Goal: Obtain resource: Download file/media

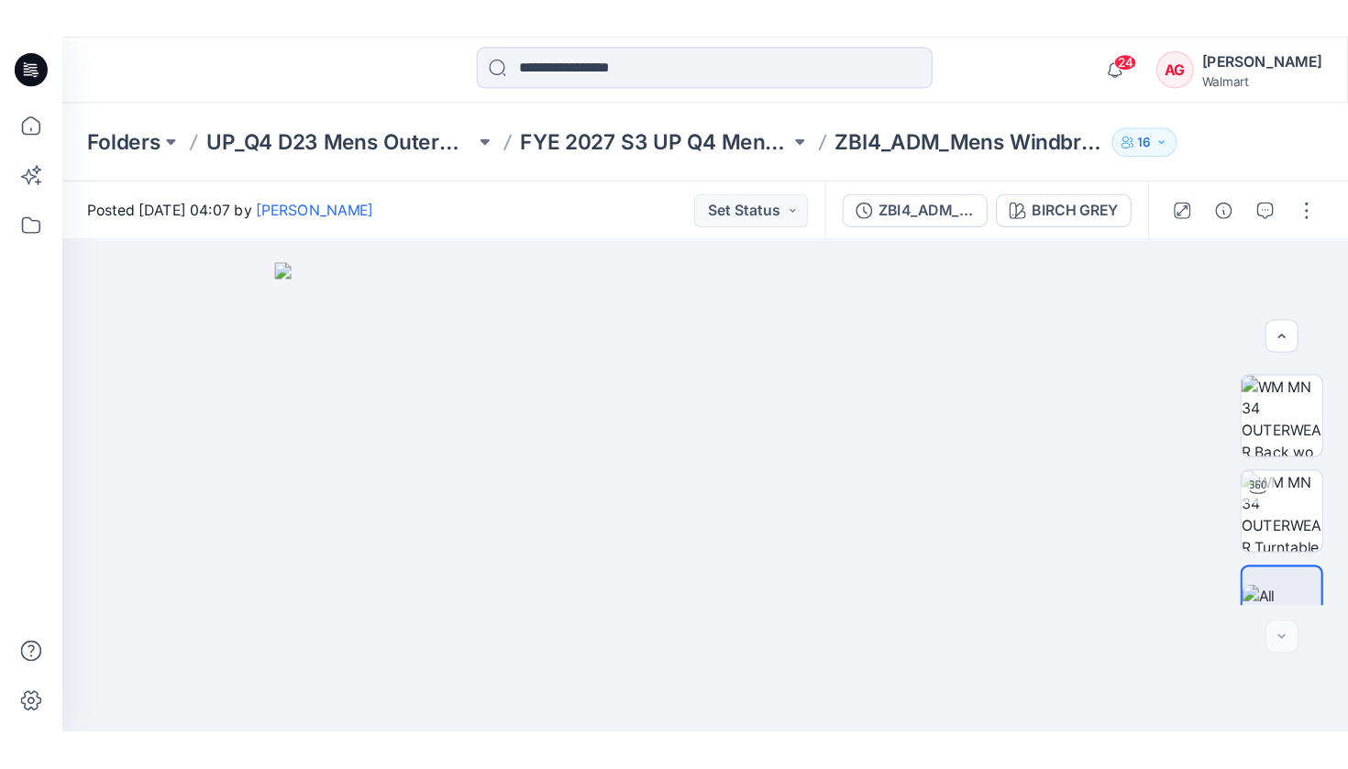
scroll to position [46, 0]
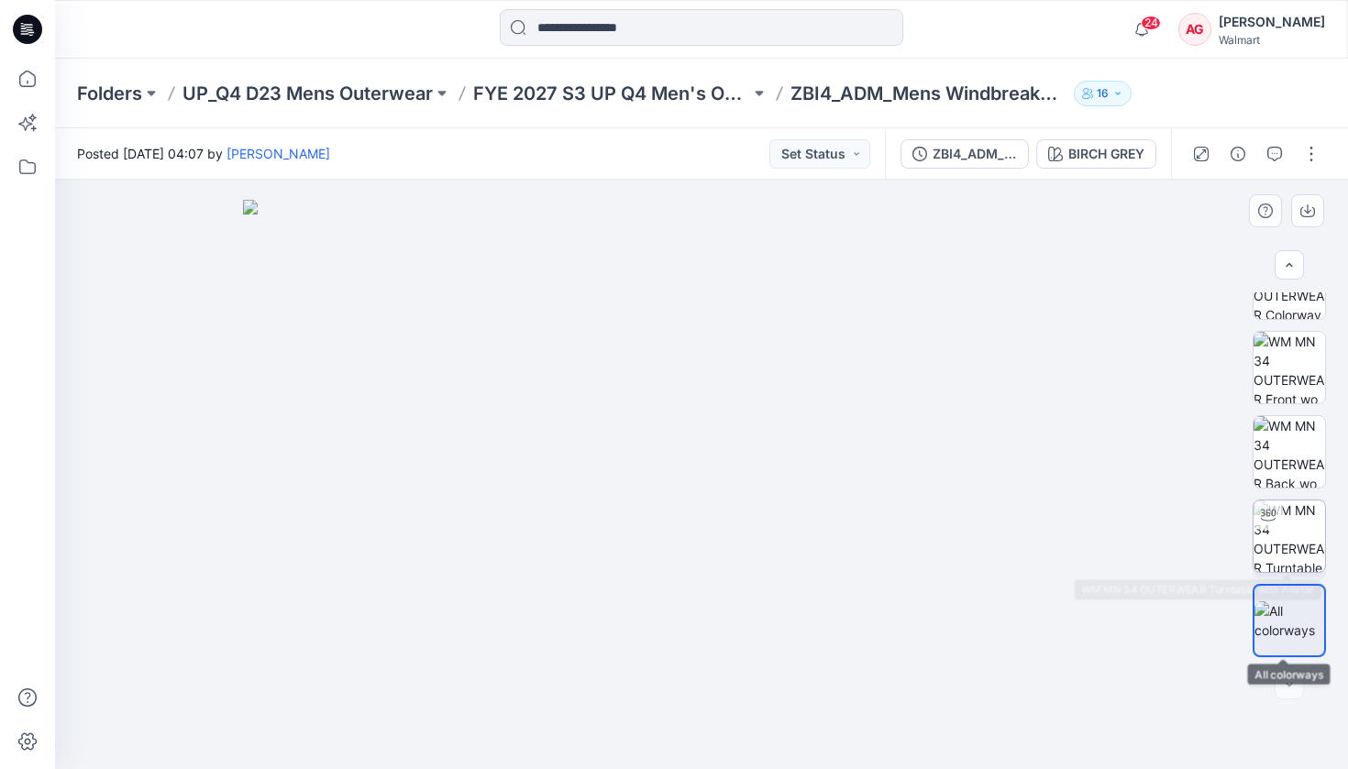
click at [1192, 553] on img at bounding box center [1290, 537] width 72 height 72
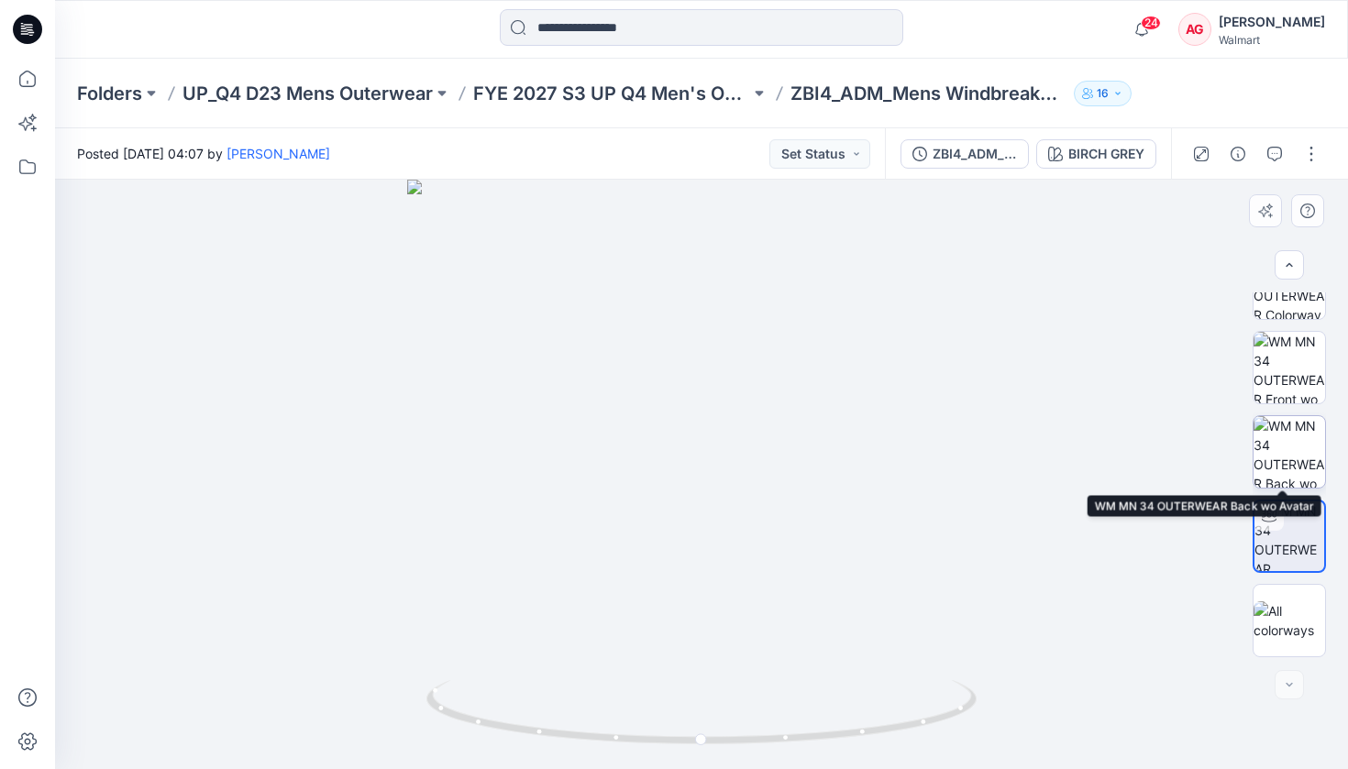
click at [1192, 446] on img at bounding box center [1290, 452] width 72 height 72
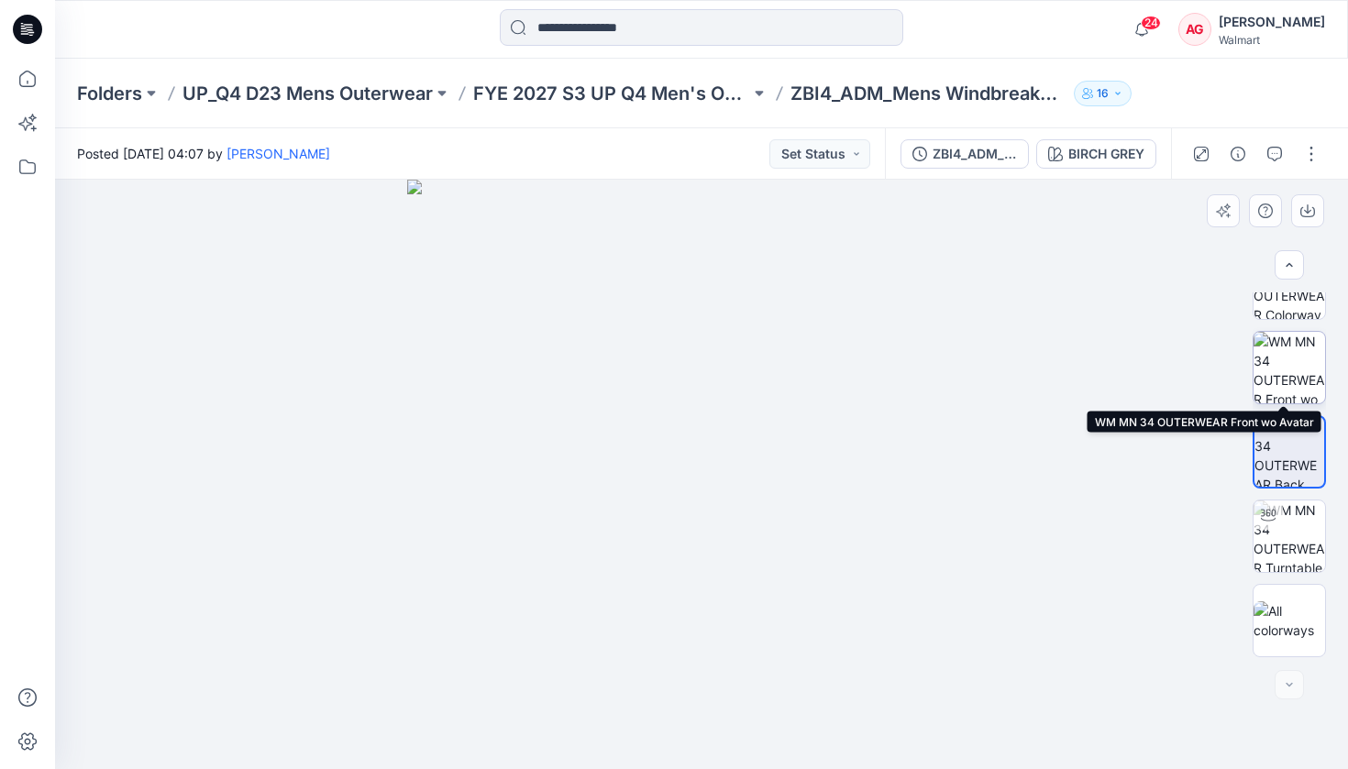
click at [1192, 357] on img at bounding box center [1290, 368] width 72 height 72
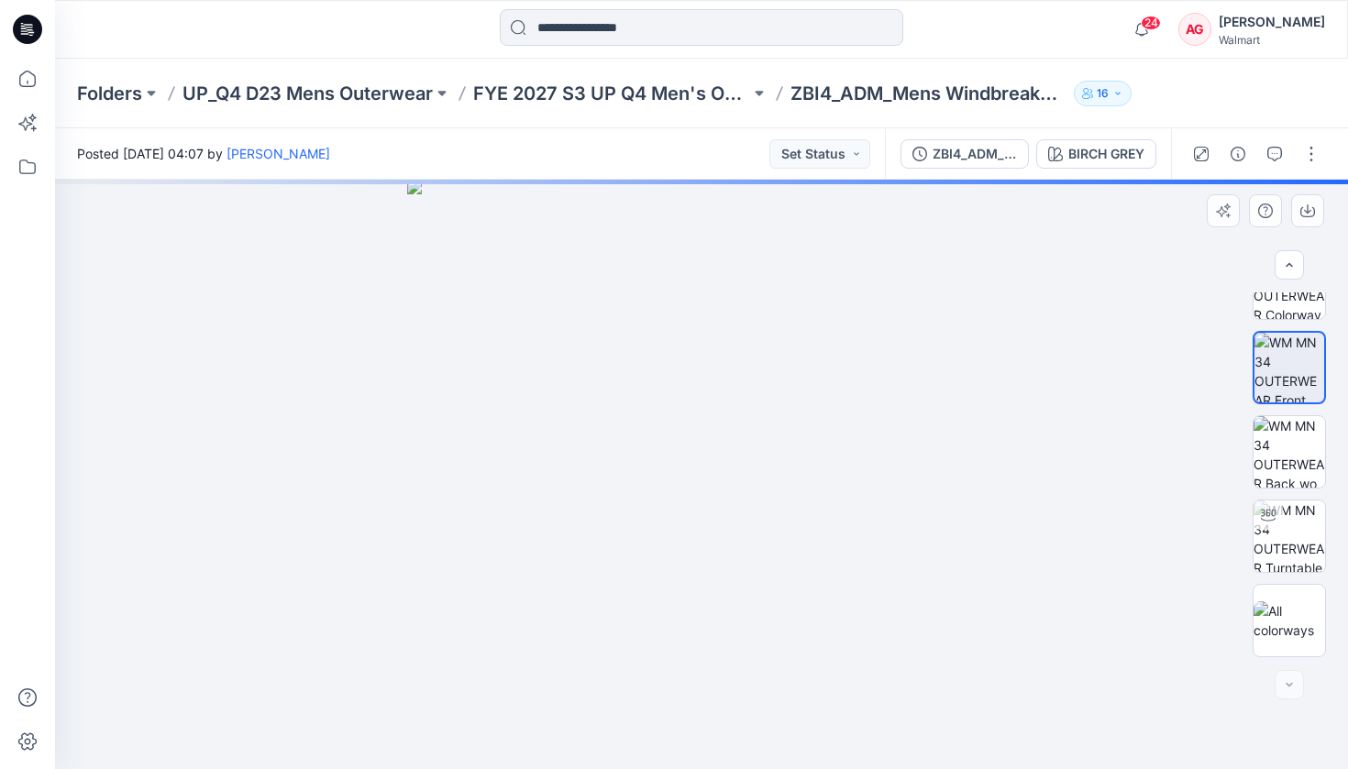
click at [1192, 327] on div at bounding box center [1289, 475] width 73 height 365
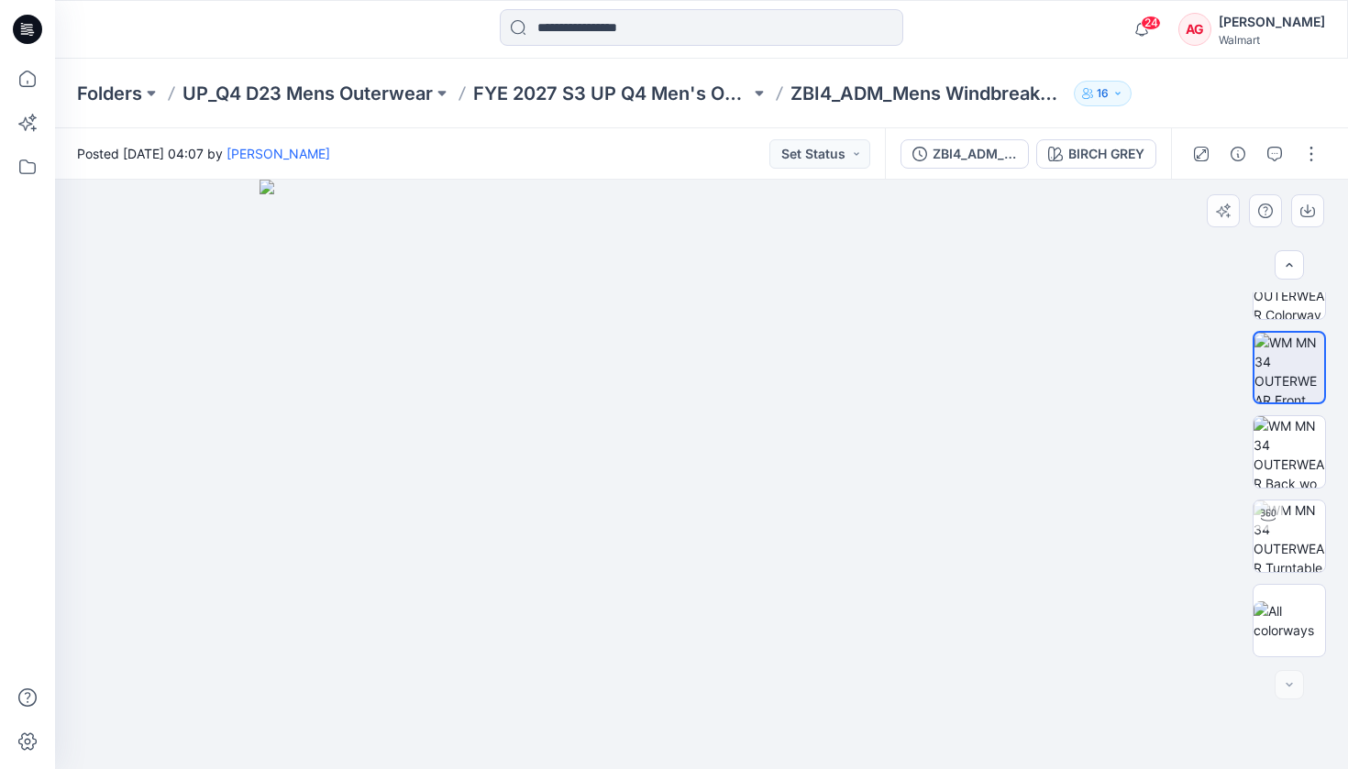
drag, startPoint x: 744, startPoint y: 263, endPoint x: 742, endPoint y: 454, distance: 190.8
click at [742, 456] on img at bounding box center [702, 475] width 884 height 590
click at [1192, 455] on img at bounding box center [1290, 452] width 72 height 72
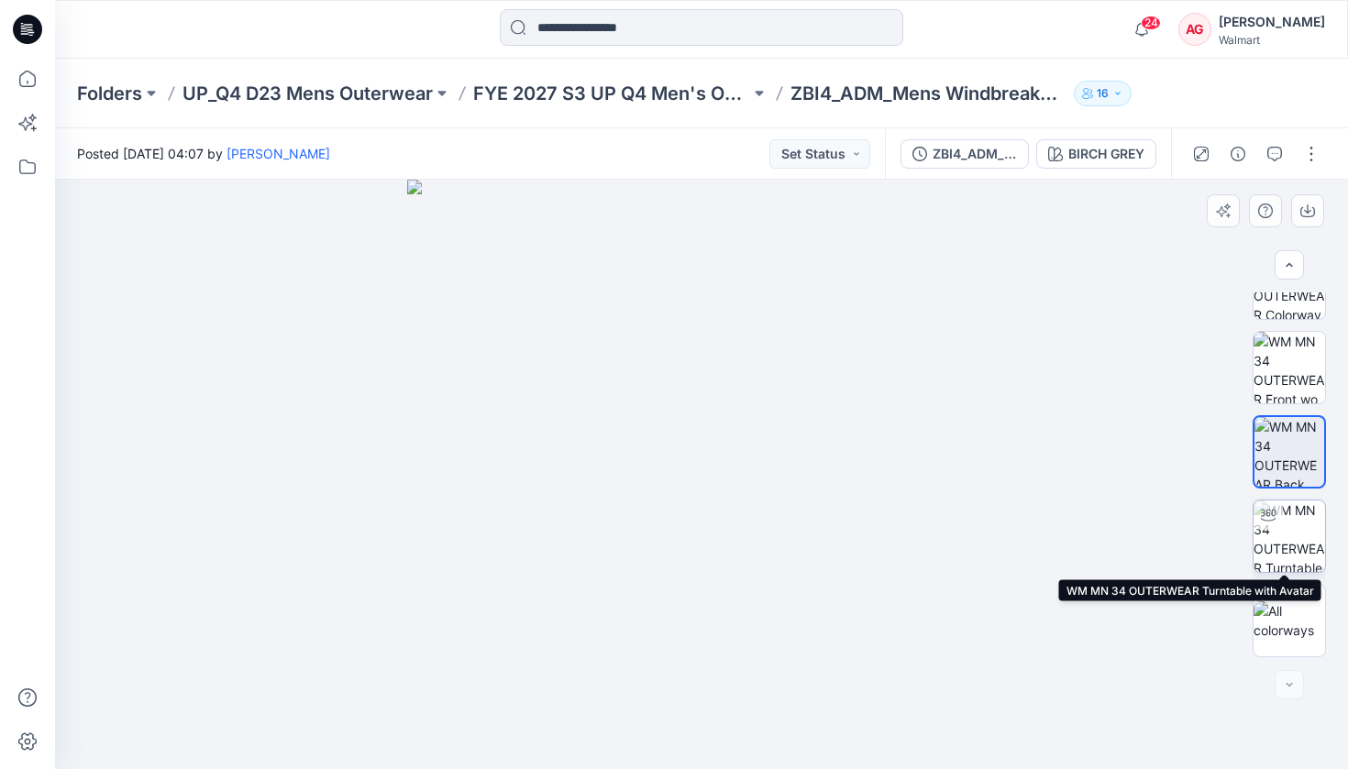
click at [1192, 541] on img at bounding box center [1290, 537] width 72 height 72
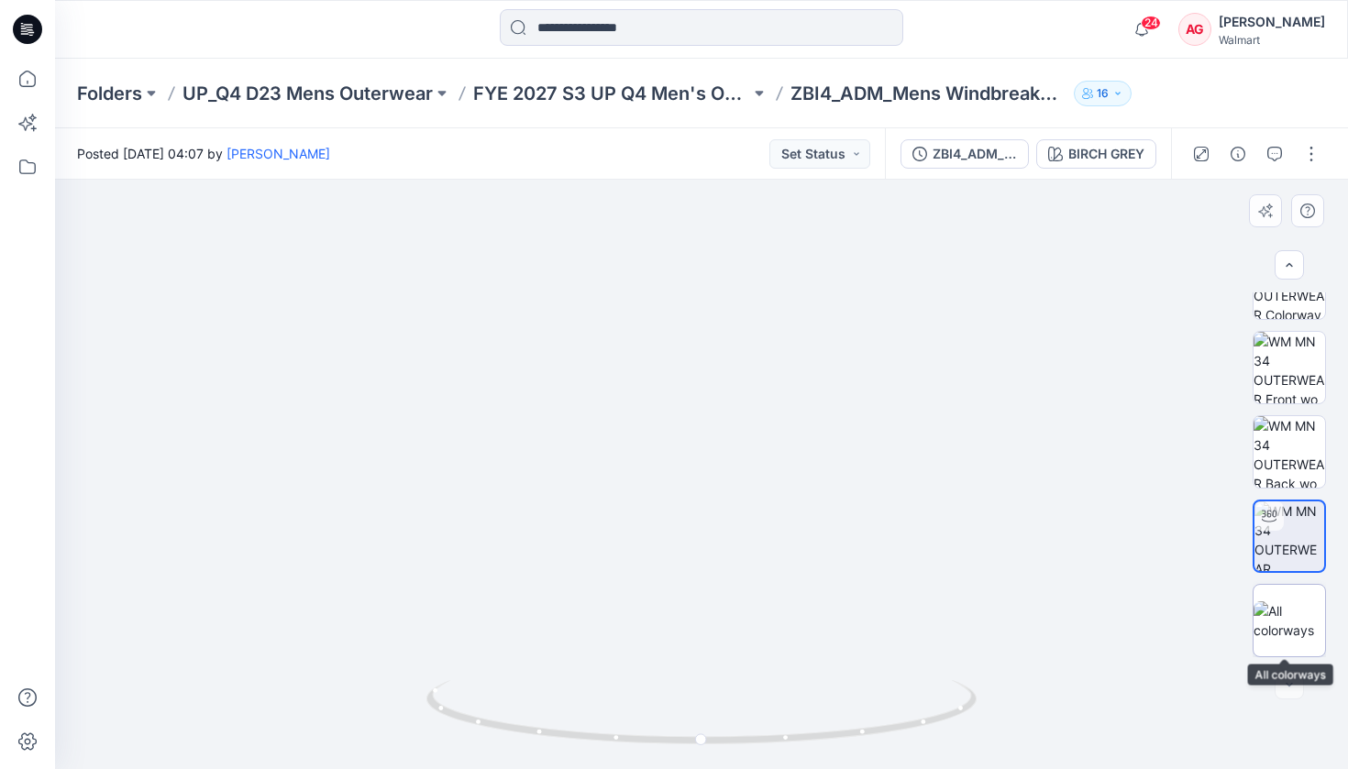
click at [1192, 612] on img at bounding box center [1290, 621] width 72 height 39
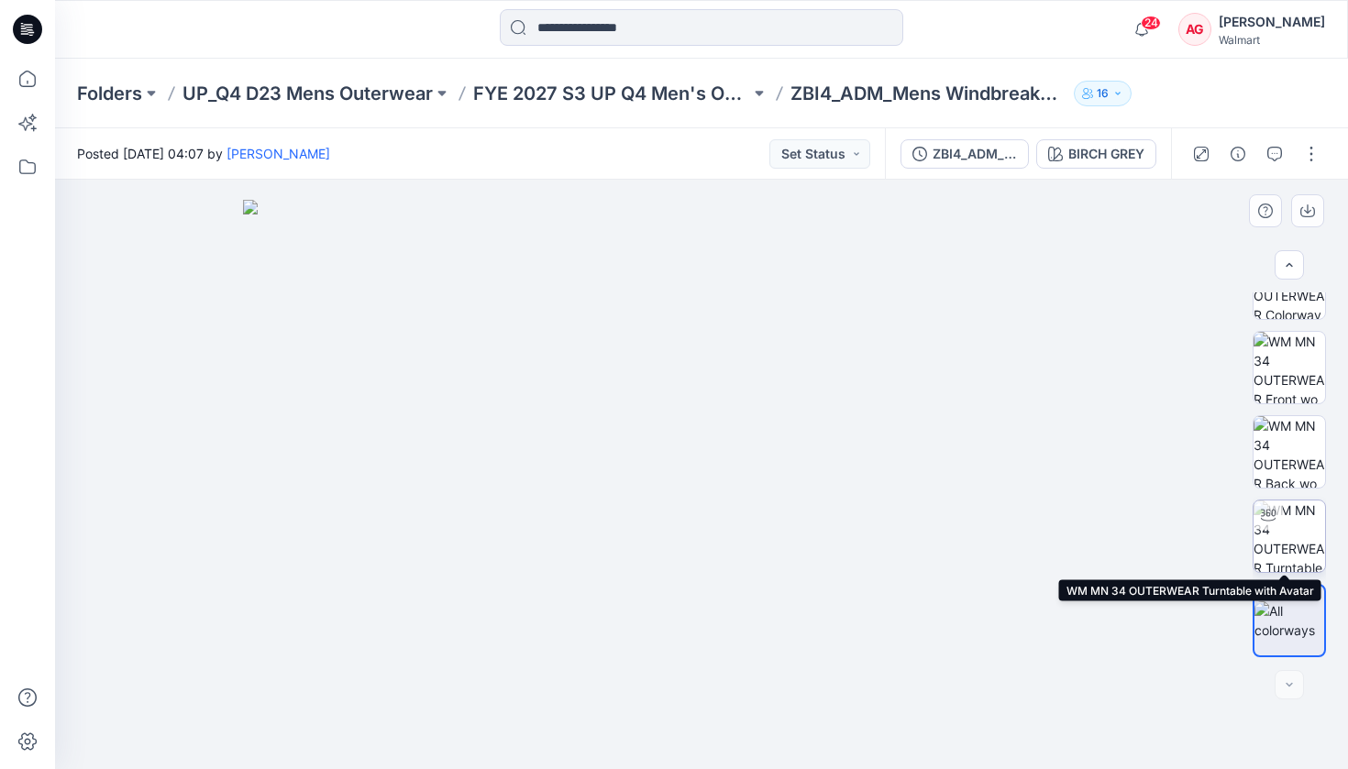
click at [1192, 534] on img at bounding box center [1290, 537] width 72 height 72
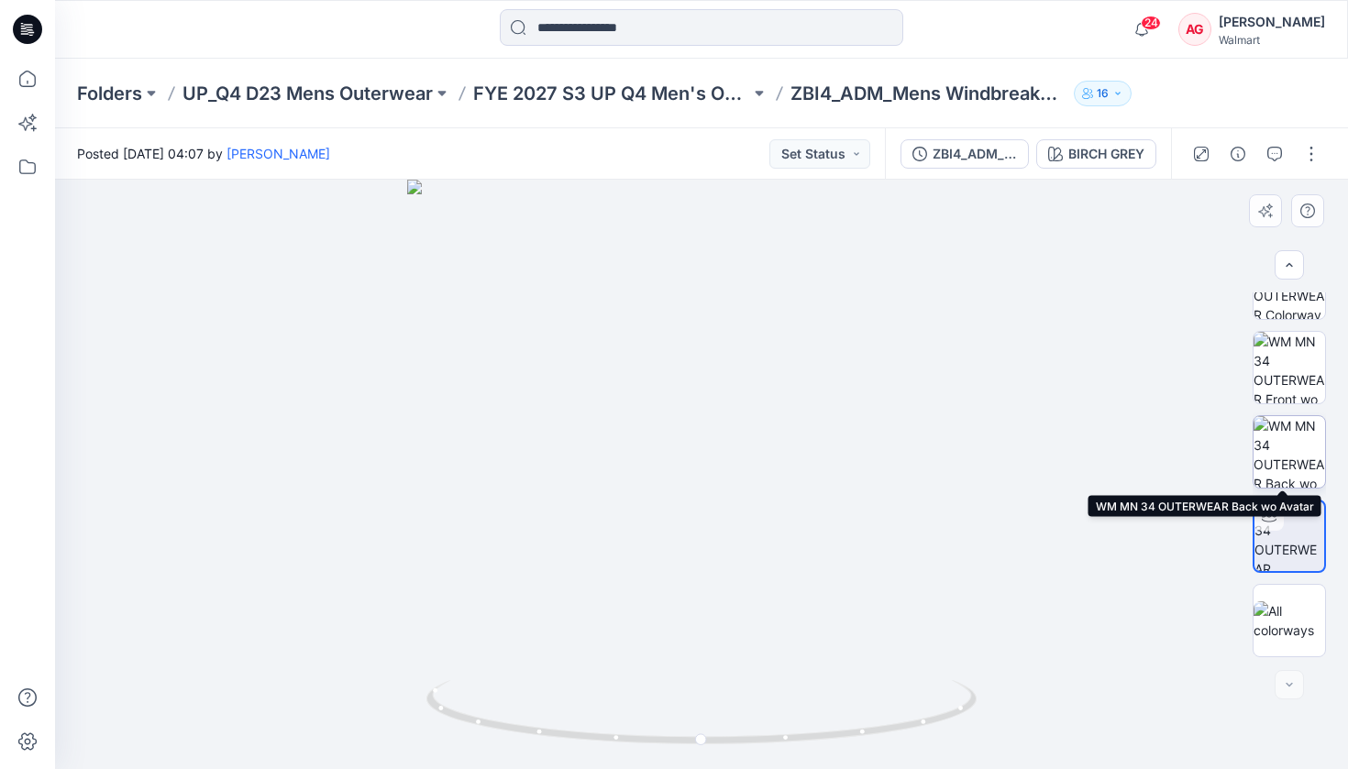
click at [1192, 444] on img at bounding box center [1290, 452] width 72 height 72
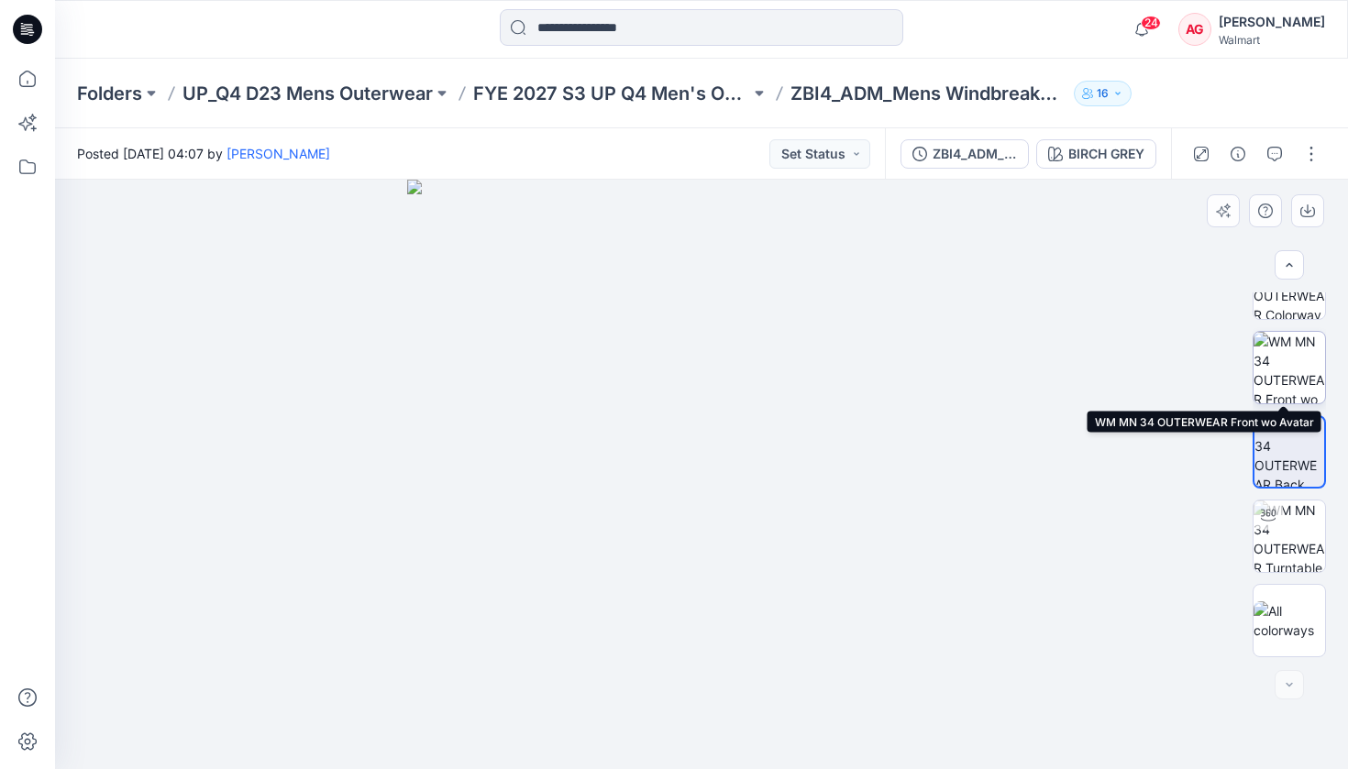
click at [1192, 340] on img at bounding box center [1290, 368] width 72 height 72
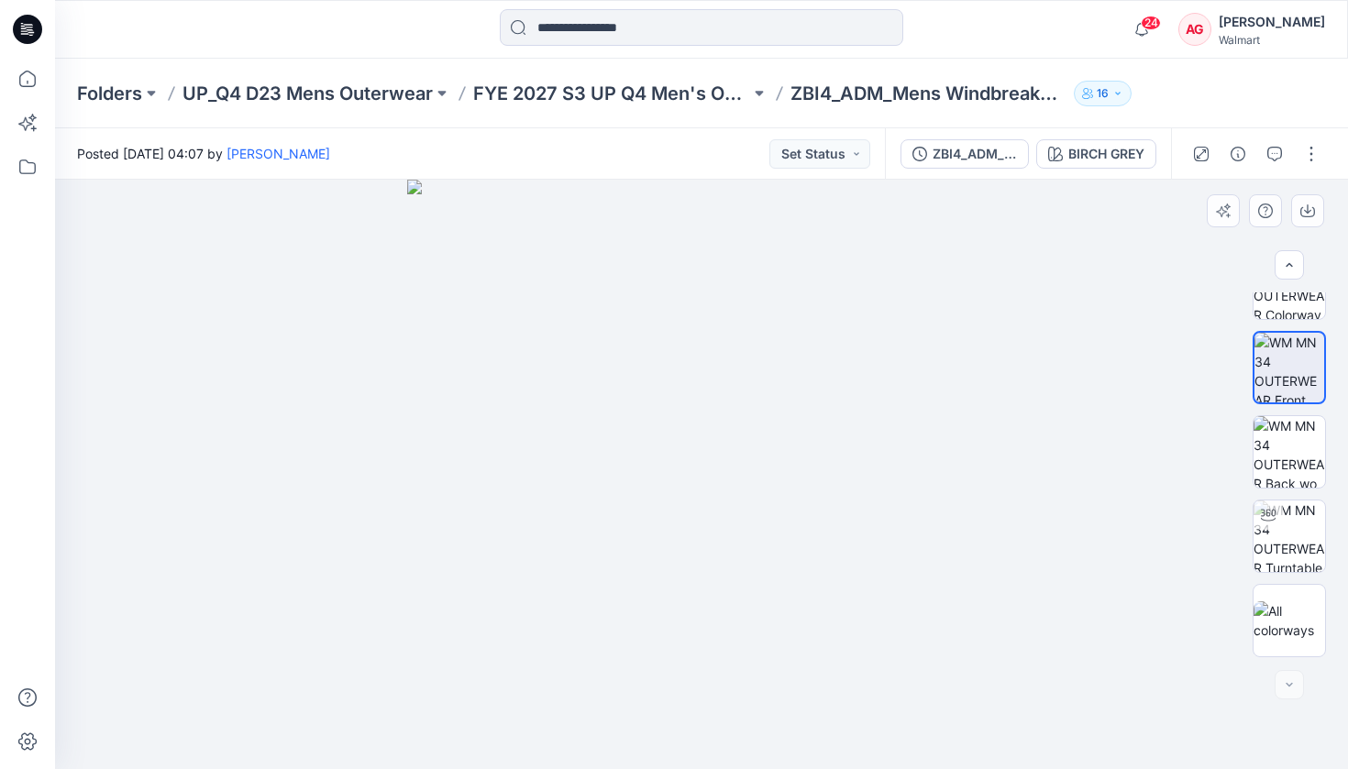
scroll to position [0, 0]
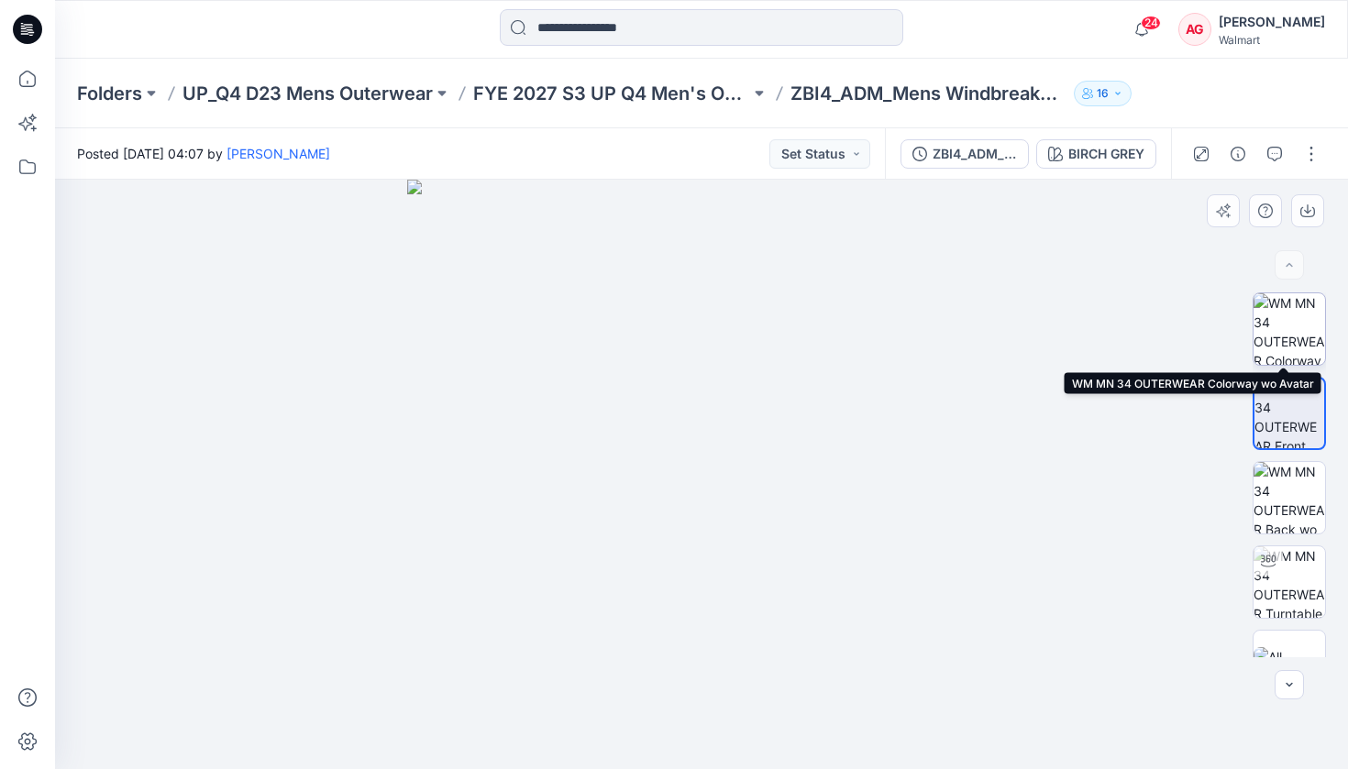
click at [1192, 342] on img at bounding box center [1290, 329] width 72 height 72
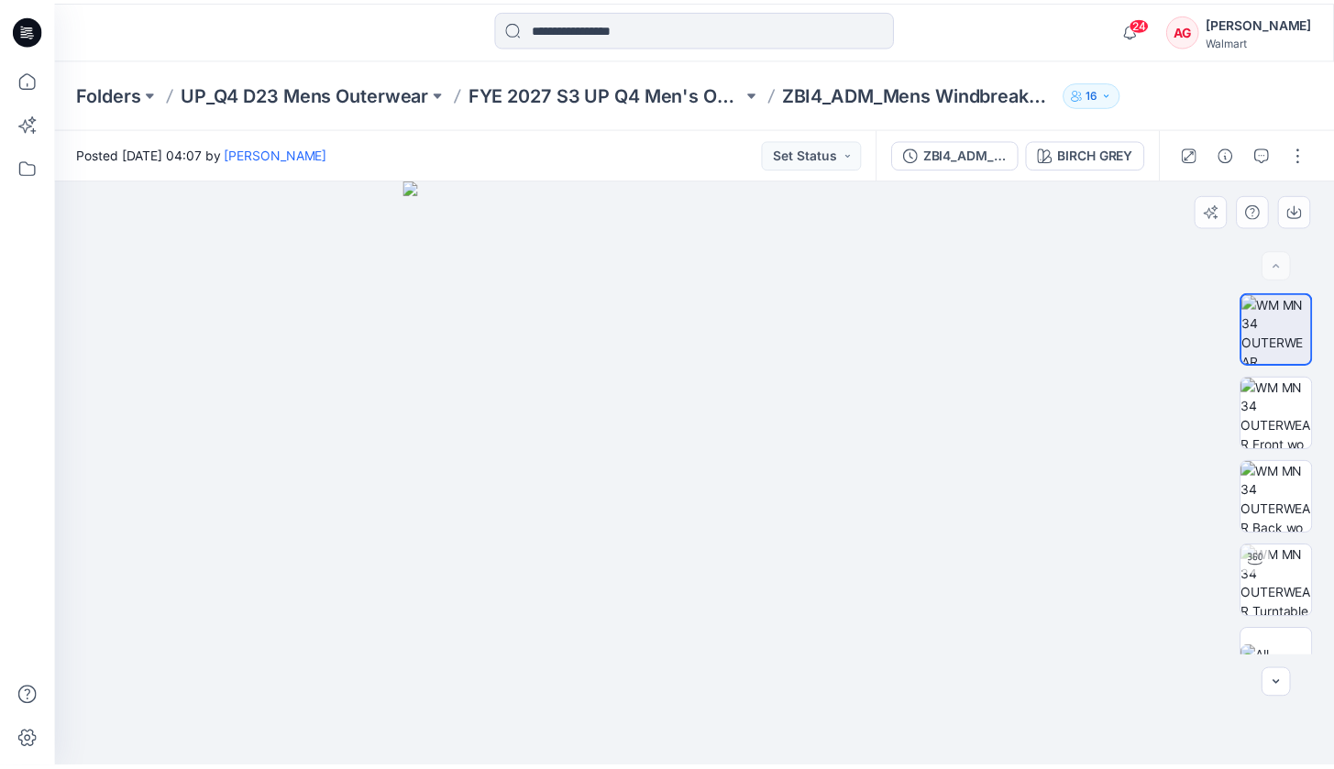
scroll to position [46, 0]
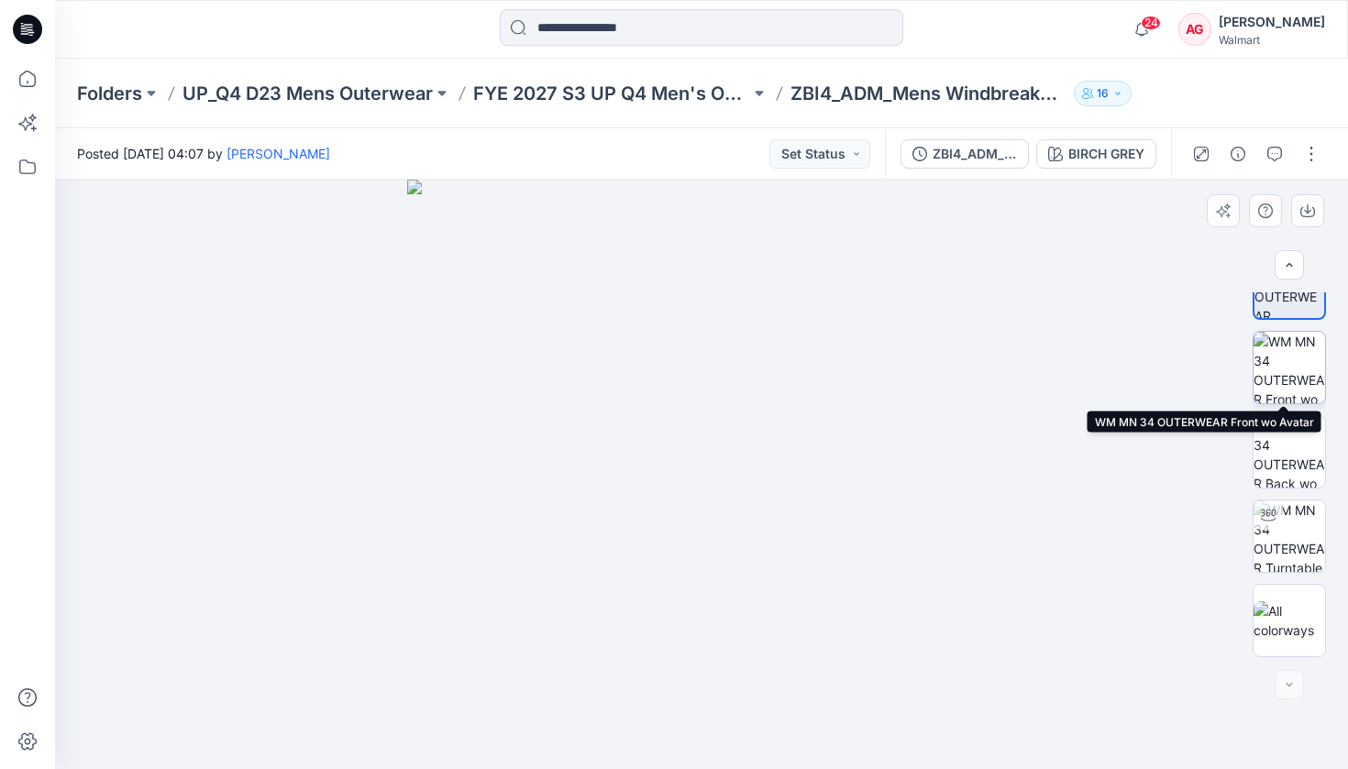
click at [1192, 348] on img at bounding box center [1290, 368] width 72 height 72
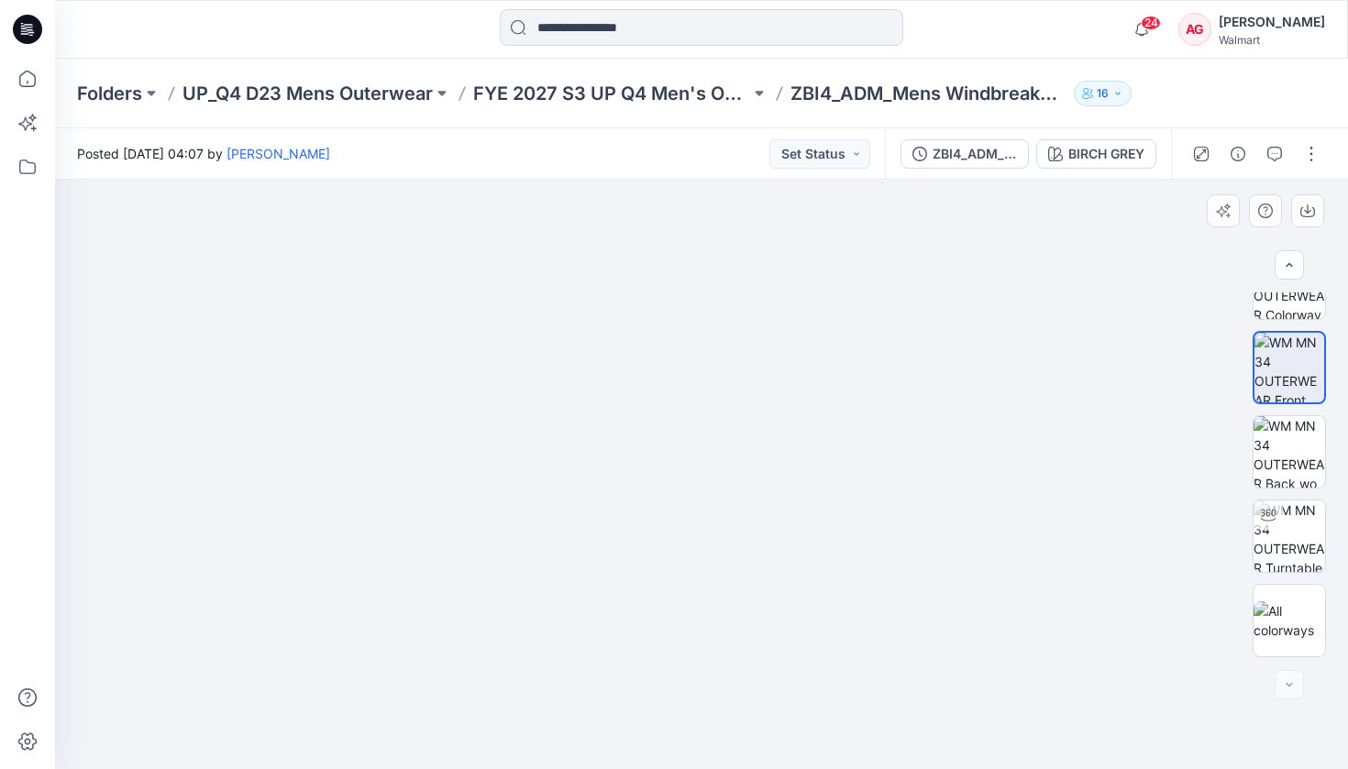
drag, startPoint x: 1047, startPoint y: 375, endPoint x: 1035, endPoint y: 373, distance: 13.0
click at [1047, 375] on img at bounding box center [701, 394] width 917 height 754
click at [629, 90] on p "FYE 2027 S3 UP Q4 Men's Outerwear" at bounding box center [611, 94] width 277 height 26
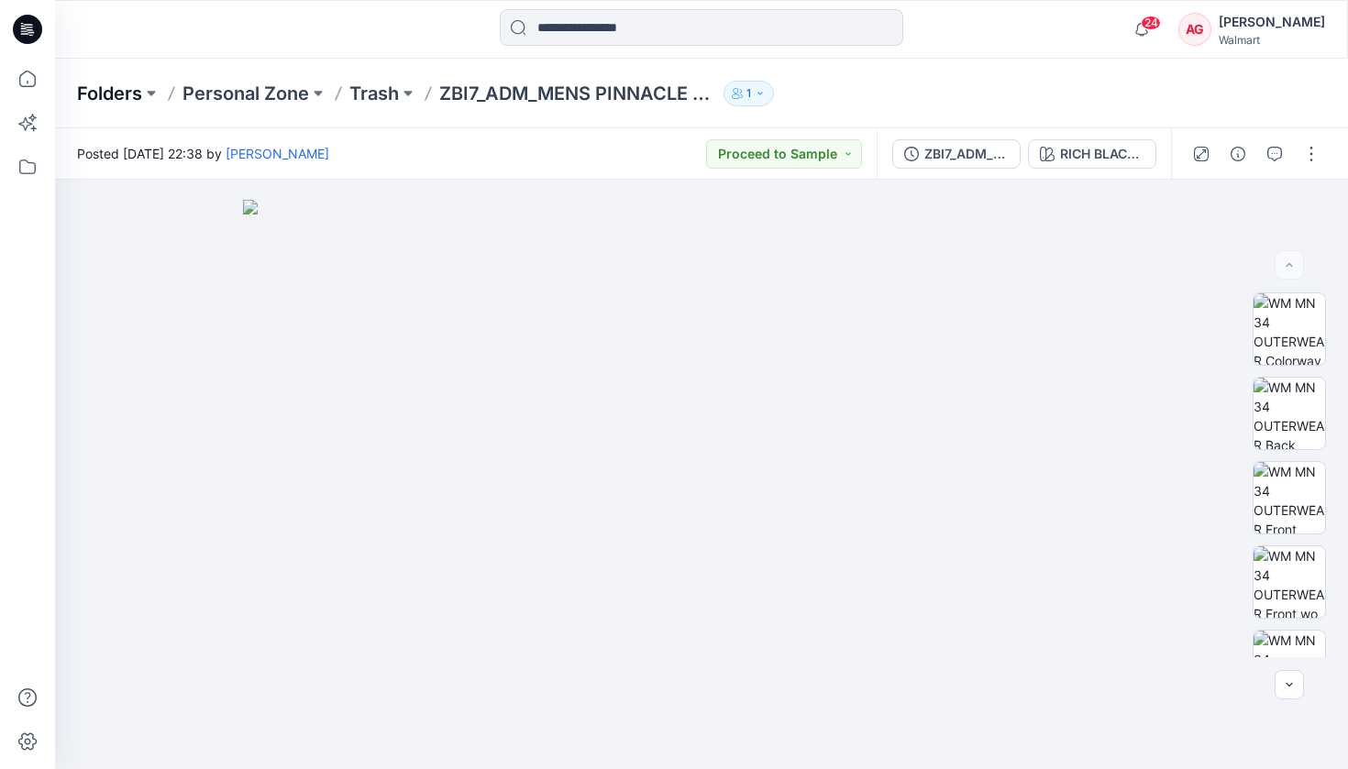
click at [101, 88] on p "Folders" at bounding box center [109, 94] width 65 height 26
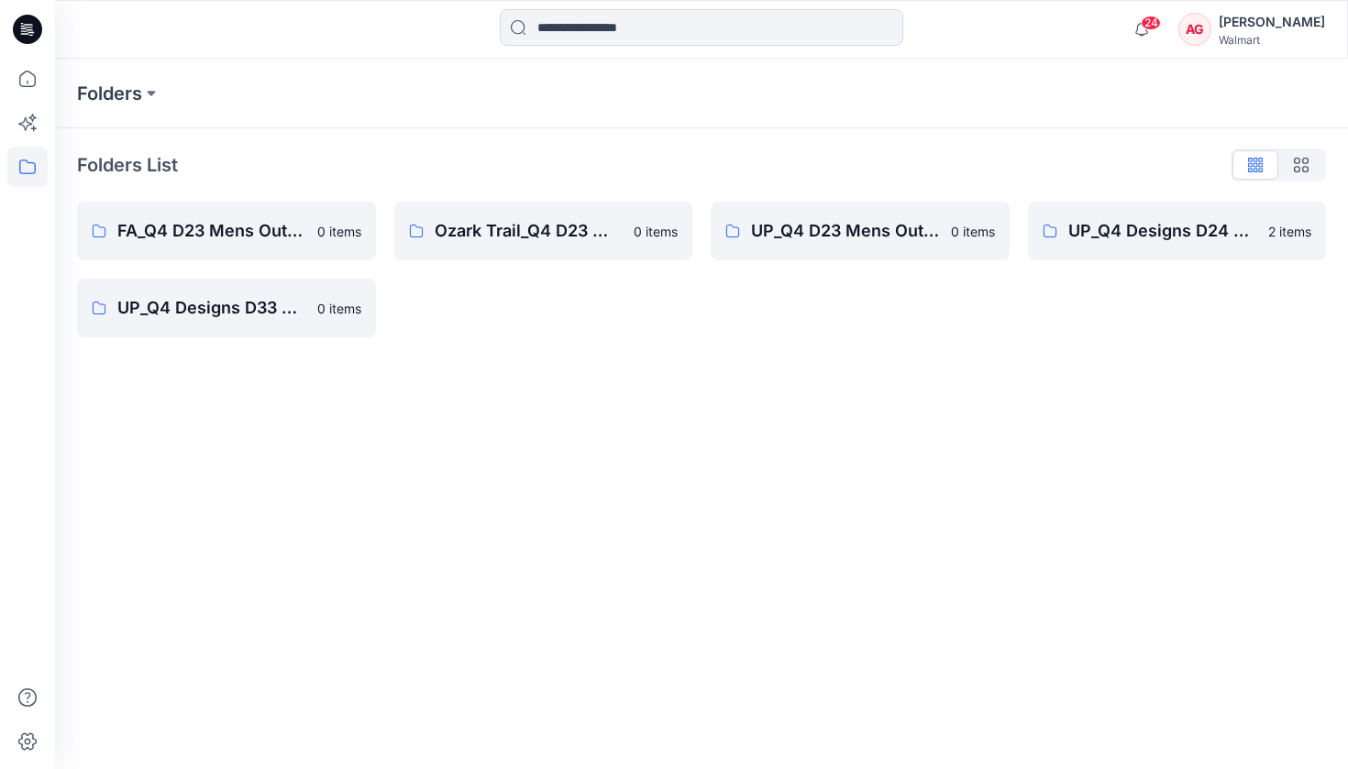
click at [17, 29] on icon at bounding box center [27, 29] width 29 height 29
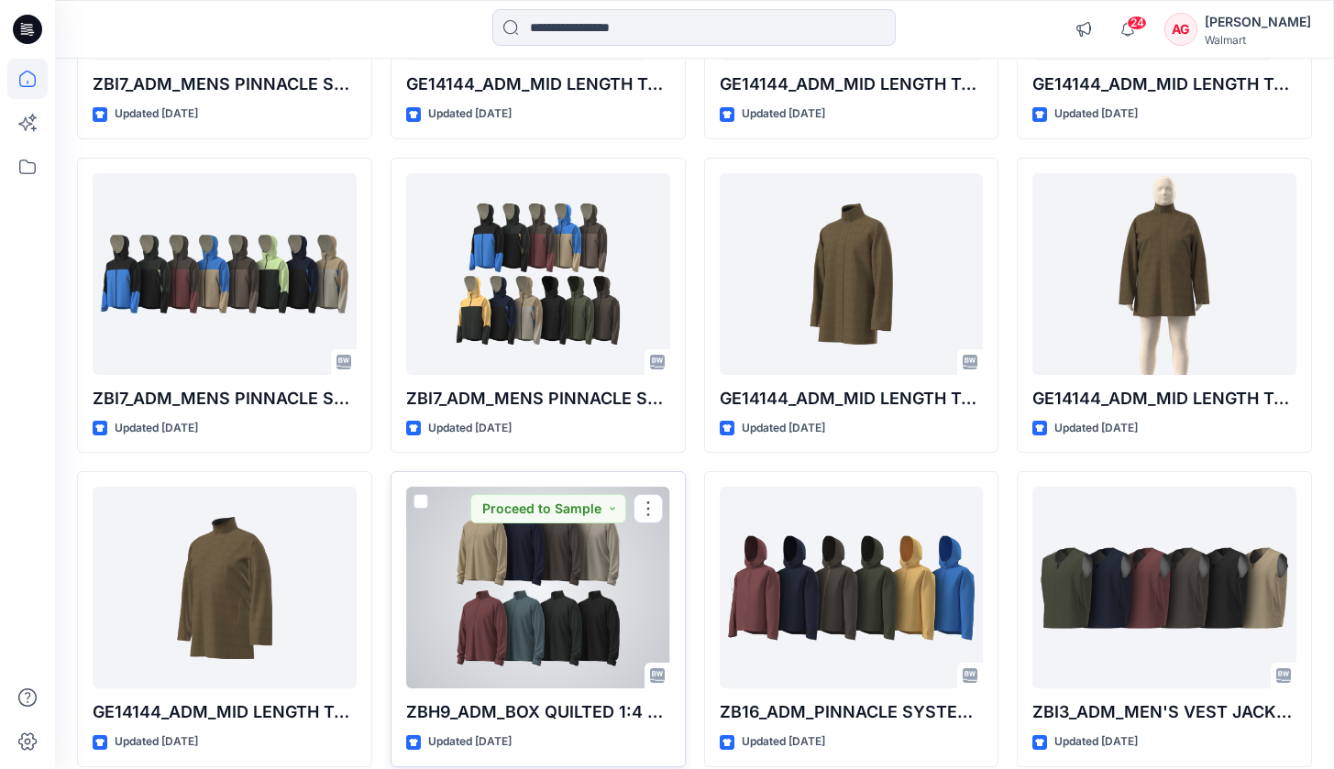
scroll to position [1981, 0]
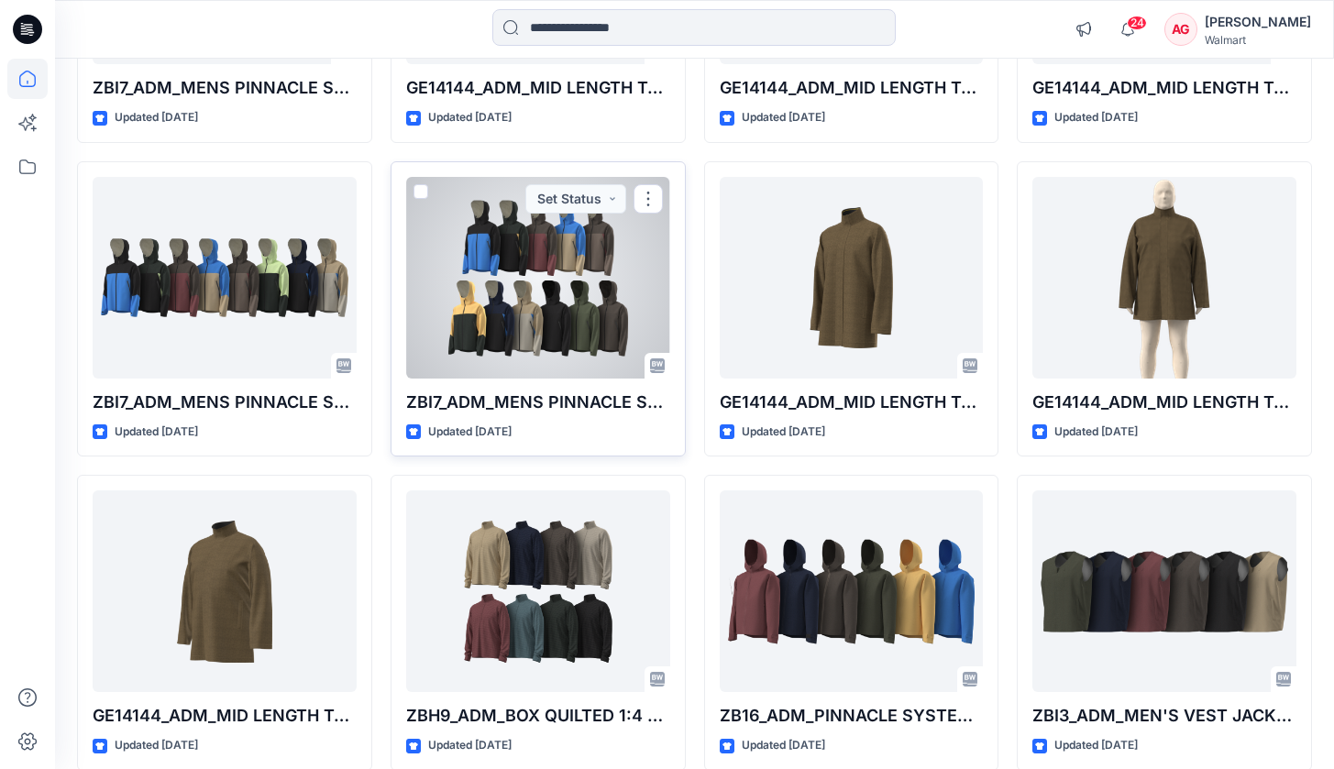
click at [569, 332] on div at bounding box center [538, 278] width 264 height 202
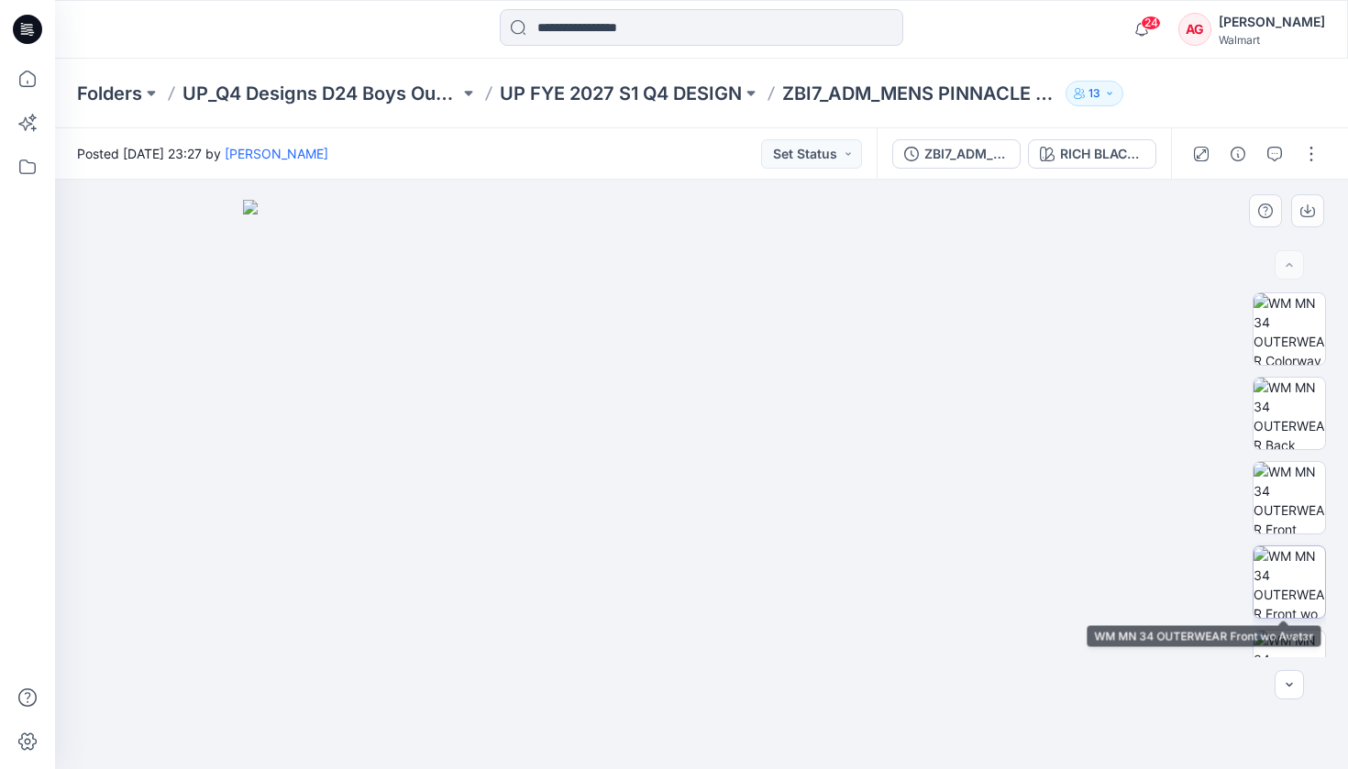
click at [1292, 567] on img at bounding box center [1290, 583] width 72 height 72
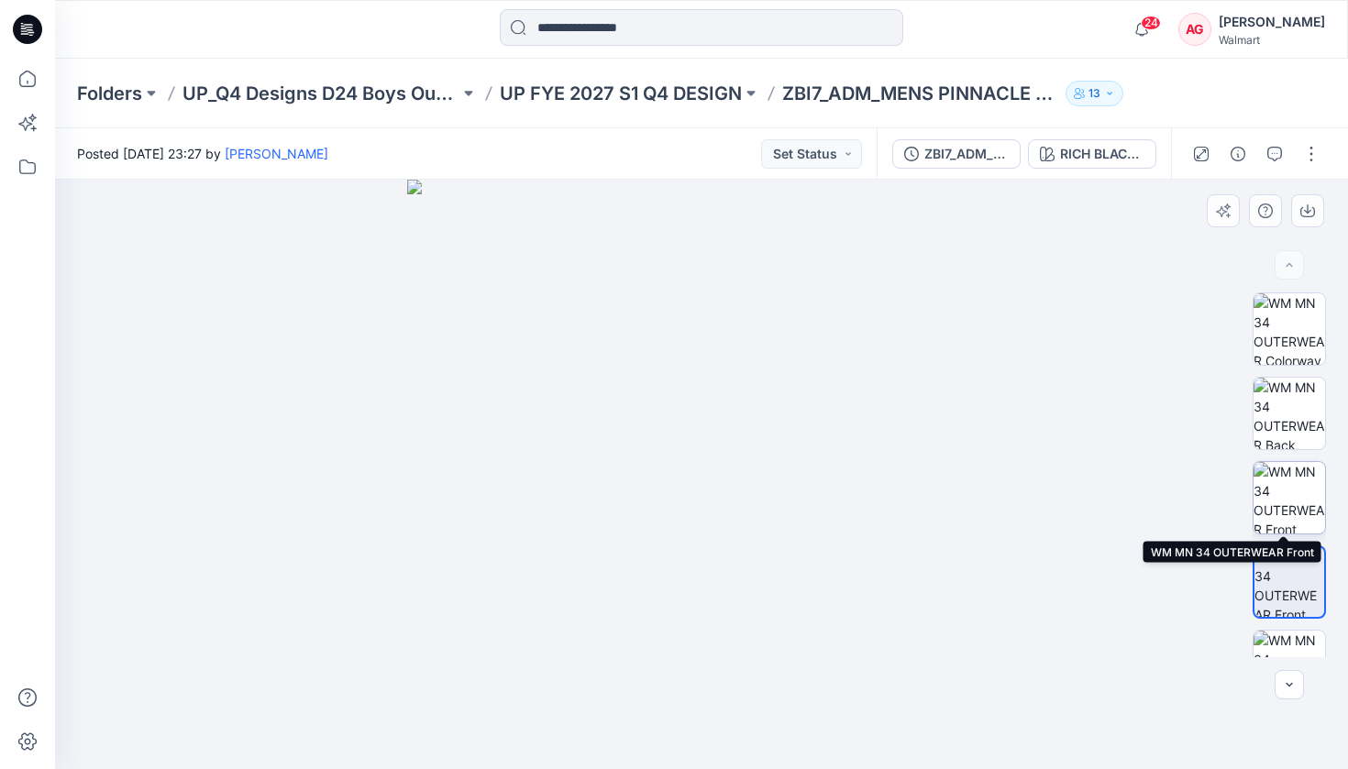
click at [1269, 483] on img at bounding box center [1290, 498] width 72 height 72
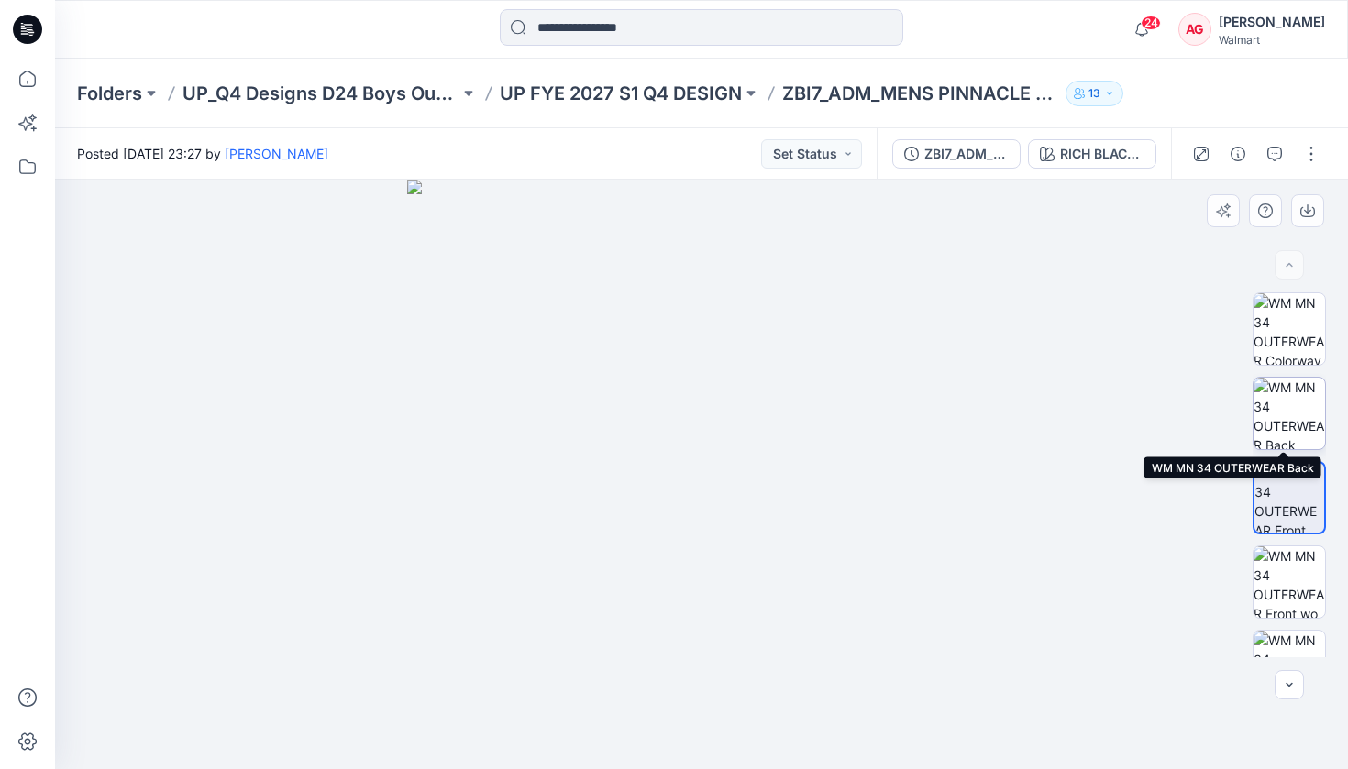
click at [1267, 396] on img at bounding box center [1290, 414] width 72 height 72
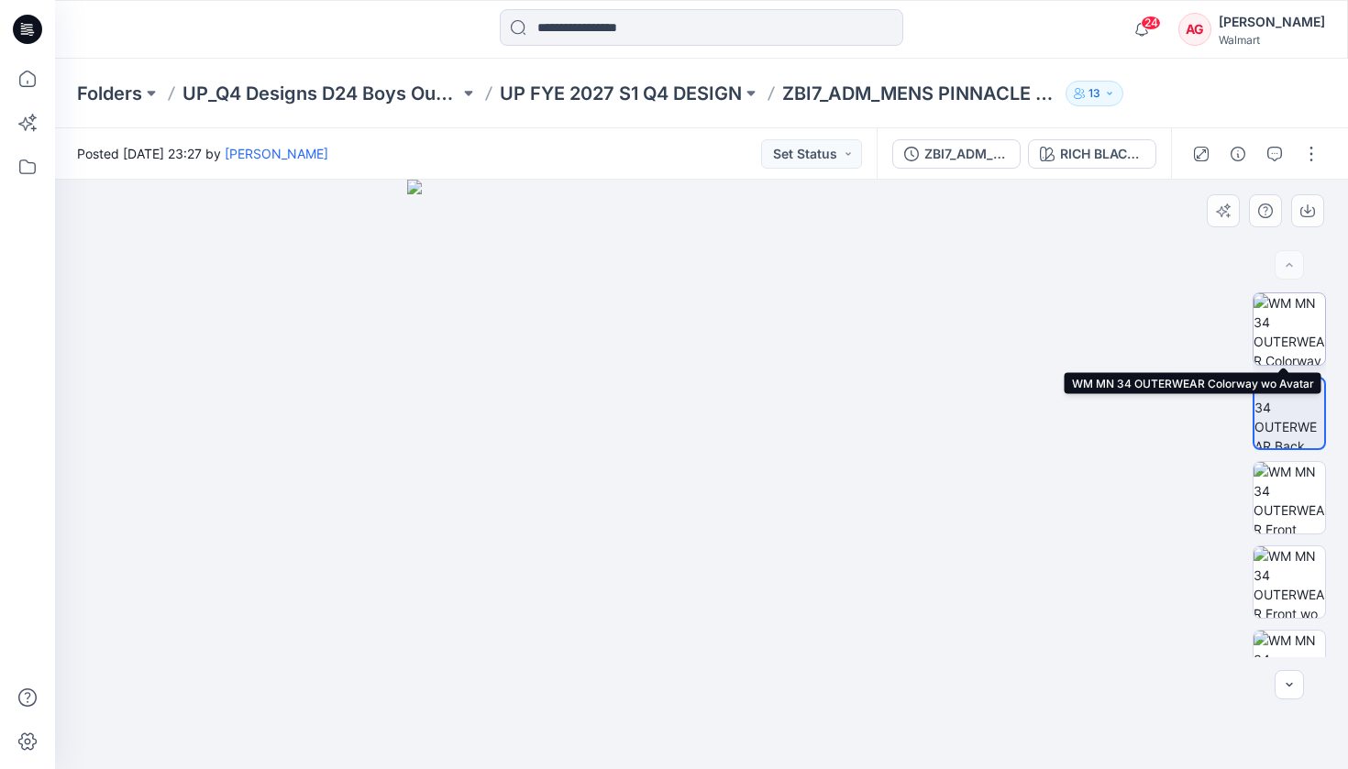
click at [1283, 323] on img at bounding box center [1290, 329] width 72 height 72
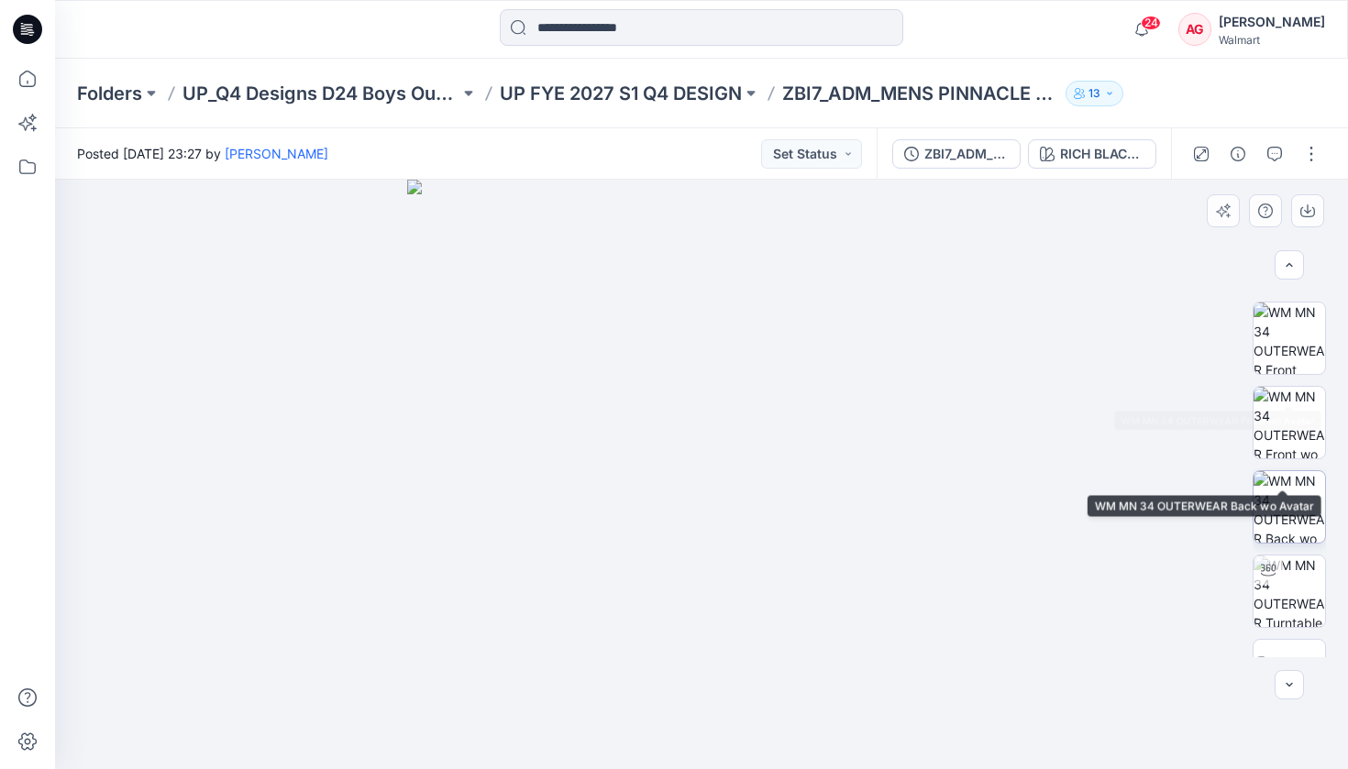
scroll to position [215, 0]
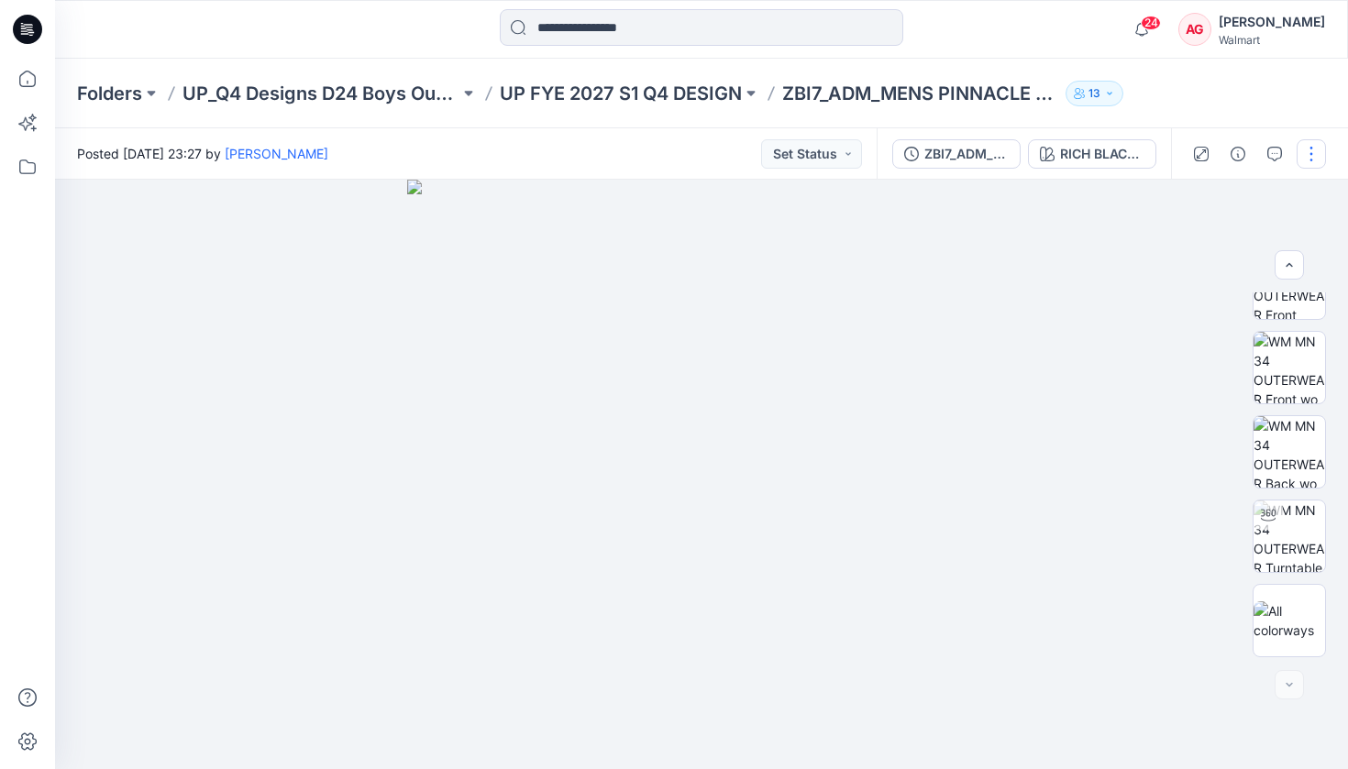
click at [1300, 151] on button "button" at bounding box center [1311, 153] width 29 height 29
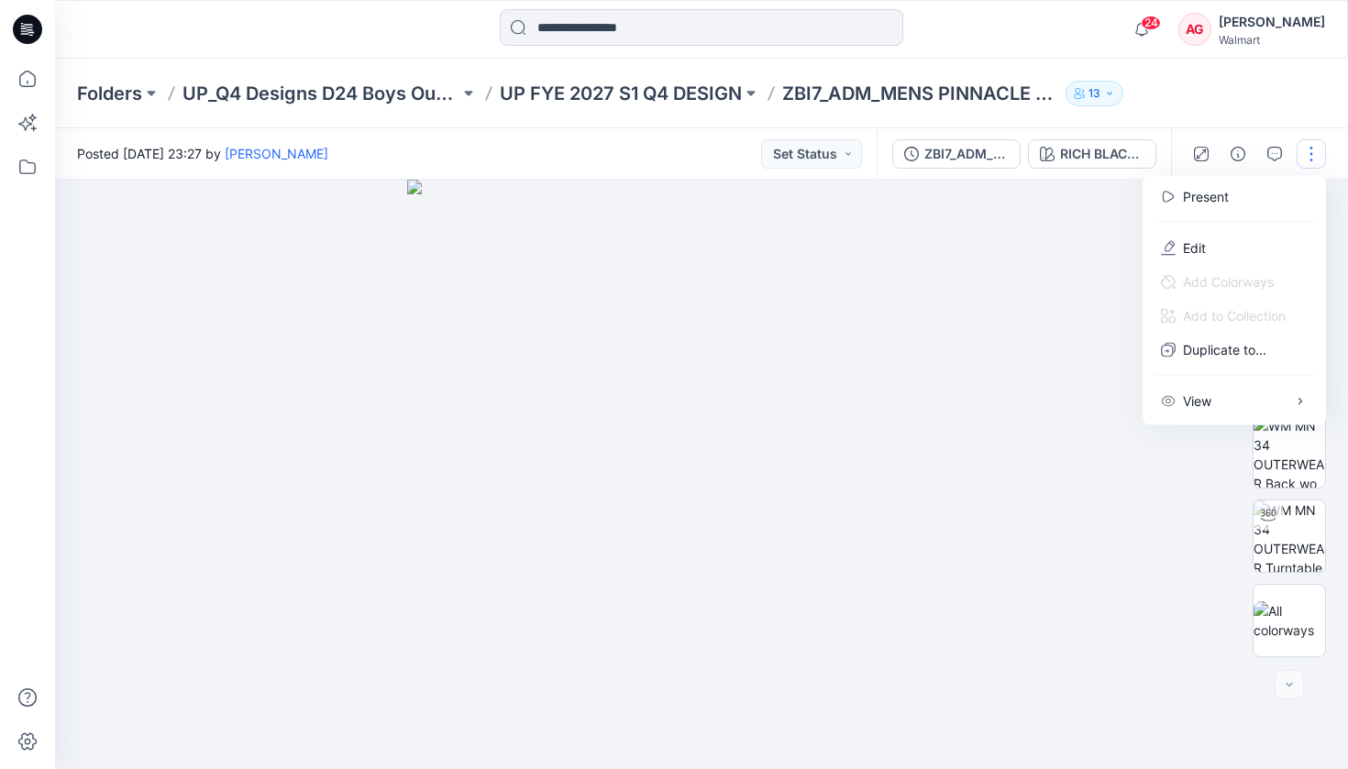
click at [1168, 114] on div "Folders UP_Q4 Designs D24 Boys Outerwear UP FYE 2027 S1 Q4 DESIGN ZBI7_ADM_MENS…" at bounding box center [701, 94] width 1293 height 70
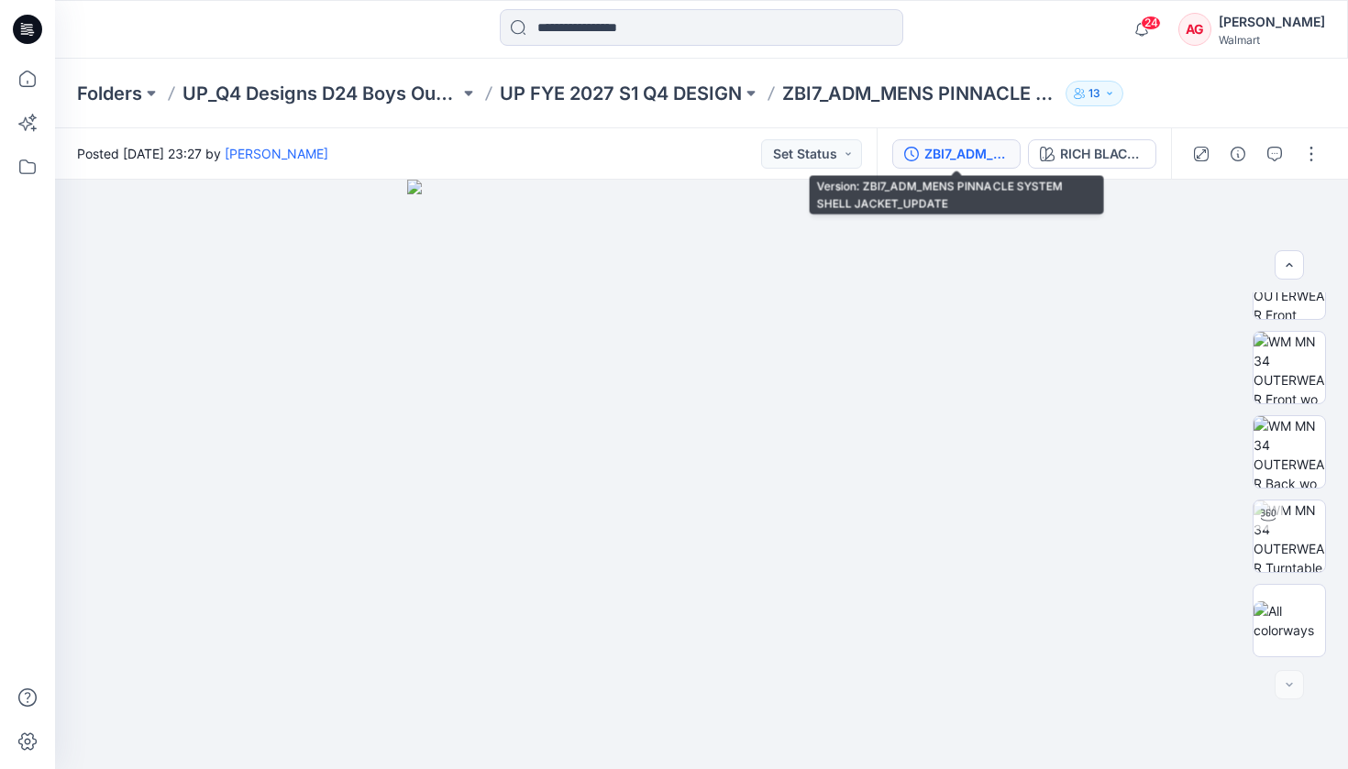
click at [992, 155] on div "ZBI7_ADM_MENS PINNACLE SYSTEM SHELL JACKET_UPDATE" at bounding box center [966, 154] width 84 height 20
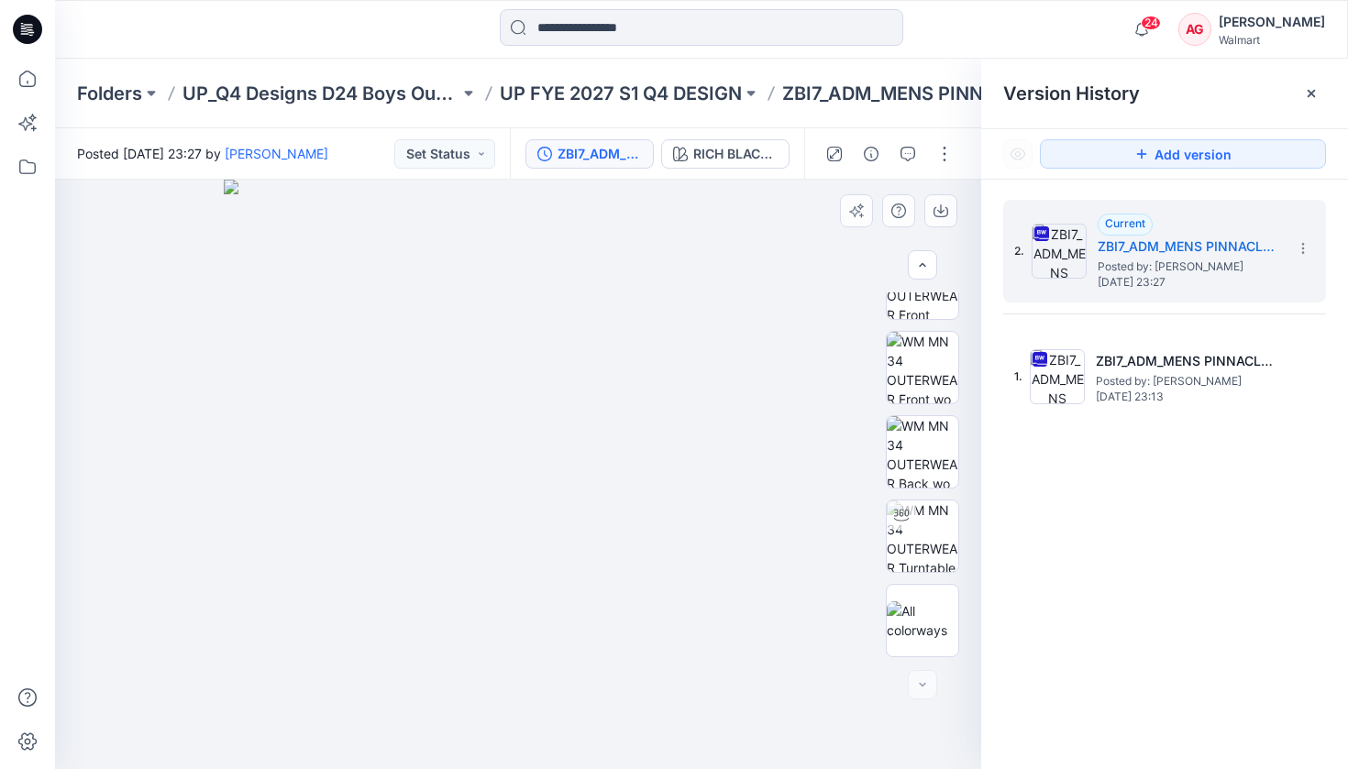
click at [548, 612] on img at bounding box center [519, 475] width 590 height 590
click at [1297, 245] on icon at bounding box center [1303, 248] width 15 height 15
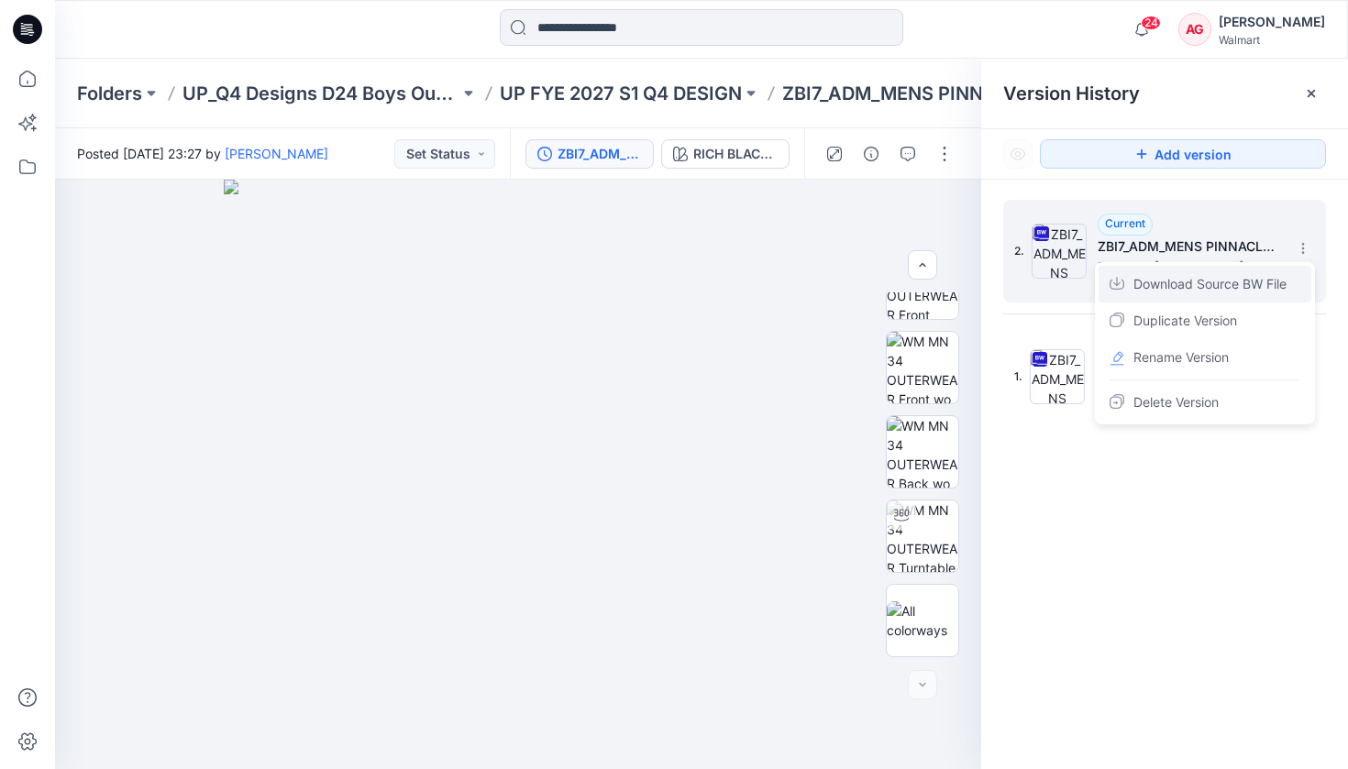
click at [1175, 282] on span "Download Source BW File" at bounding box center [1210, 284] width 153 height 22
